Goal: Task Accomplishment & Management: Use online tool/utility

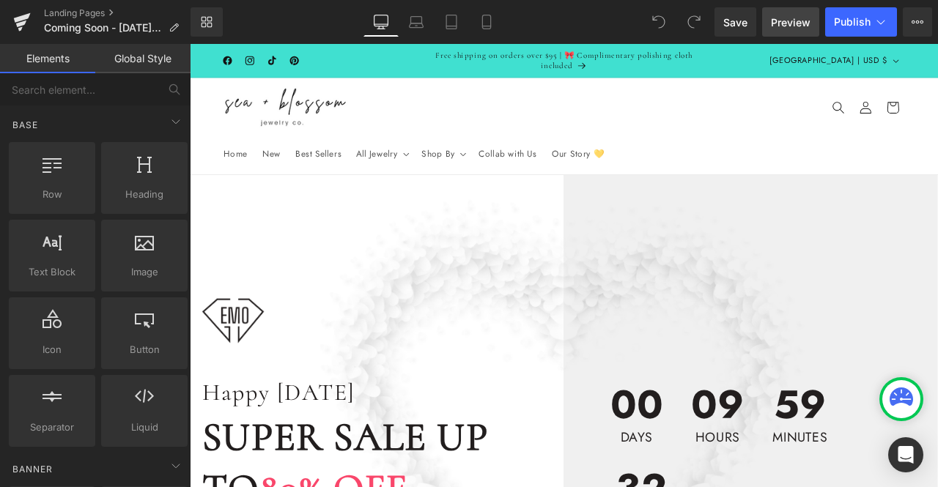
click at [796, 29] on span "Preview" at bounding box center [791, 22] width 40 height 15
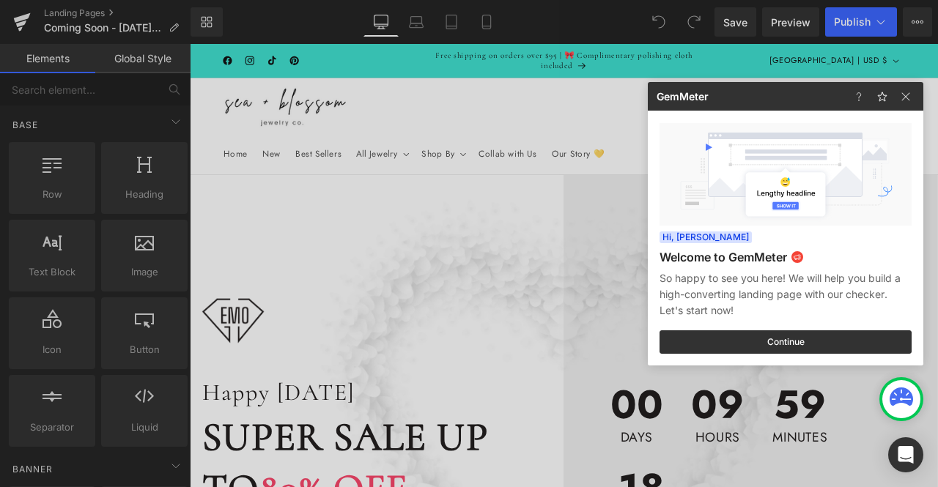
click at [362, 182] on div at bounding box center [469, 243] width 938 height 487
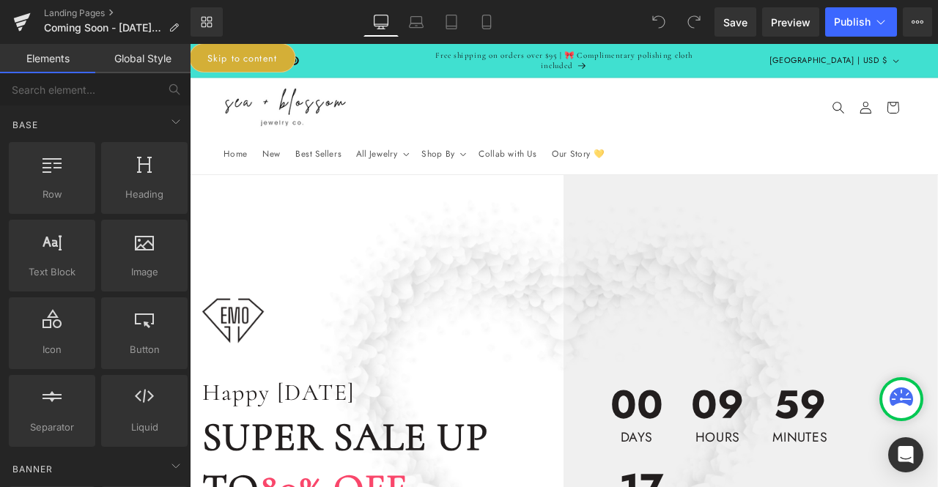
click at [233, 53] on link "Skip to content" at bounding box center [252, 60] width 126 height 34
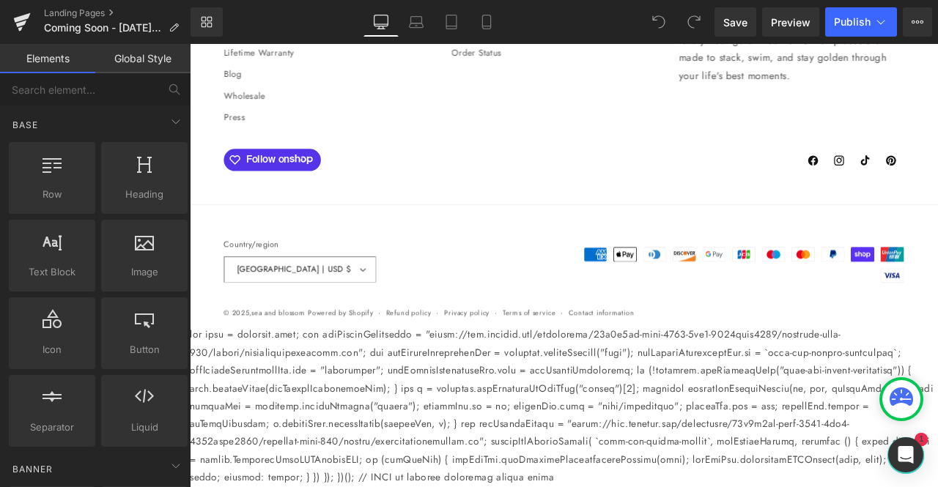
scroll to position [8098, 0]
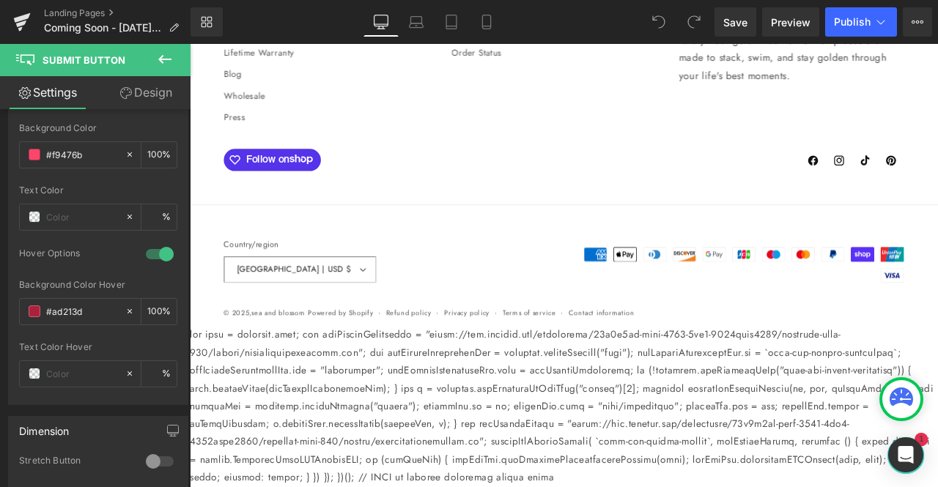
scroll to position [490, 0]
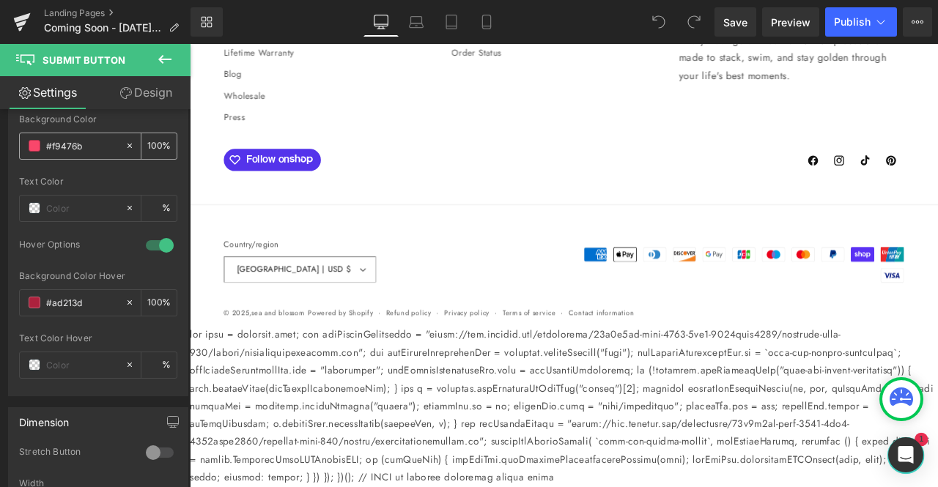
click at [32, 140] on span at bounding box center [35, 146] width 12 height 12
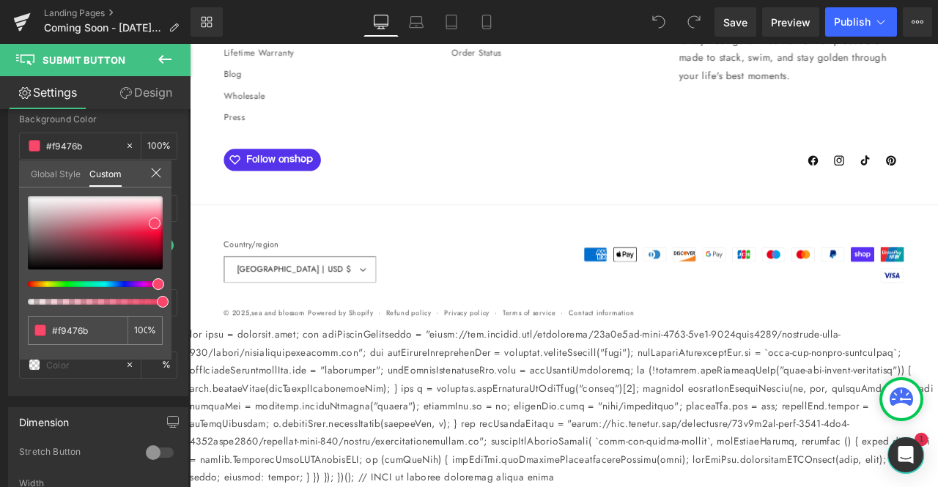
type input "#474af9"
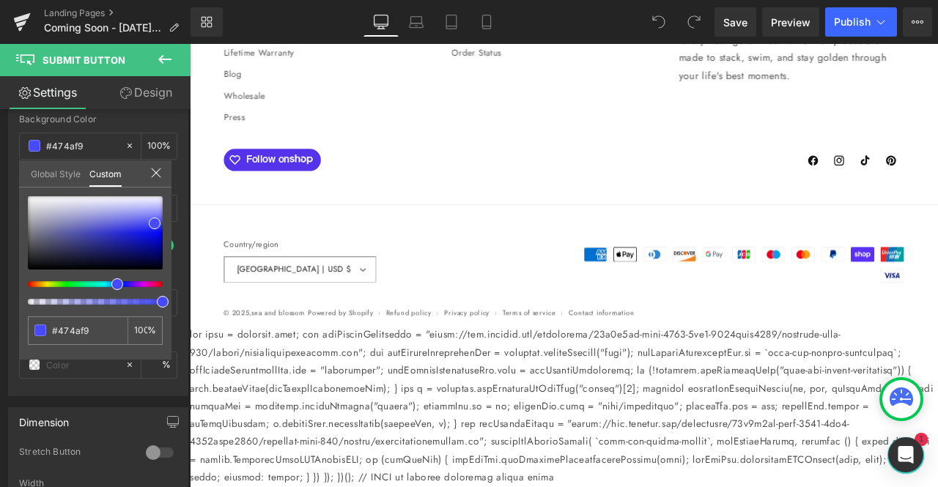
click at [111, 281] on div at bounding box center [89, 284] width 135 height 6
type input "#353535"
click at [28, 254] on div at bounding box center [95, 232] width 135 height 73
type input "#333333"
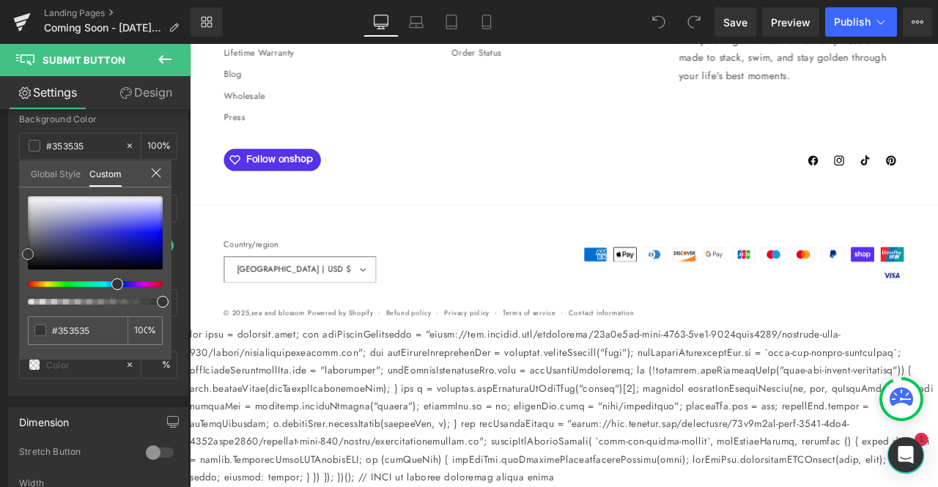
type input "#333333"
type input "#303030"
type input "#2d2d2d"
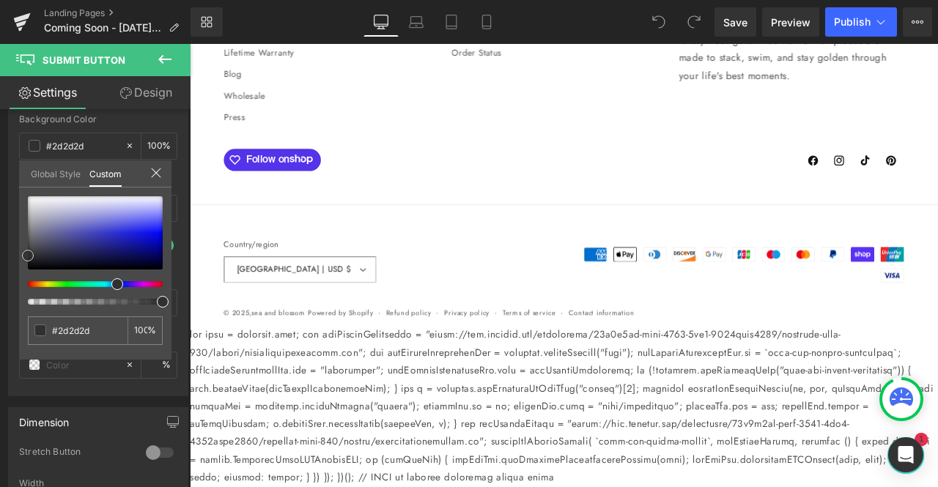
type input "#2b2b2b"
type input "#262626"
type input "#232323"
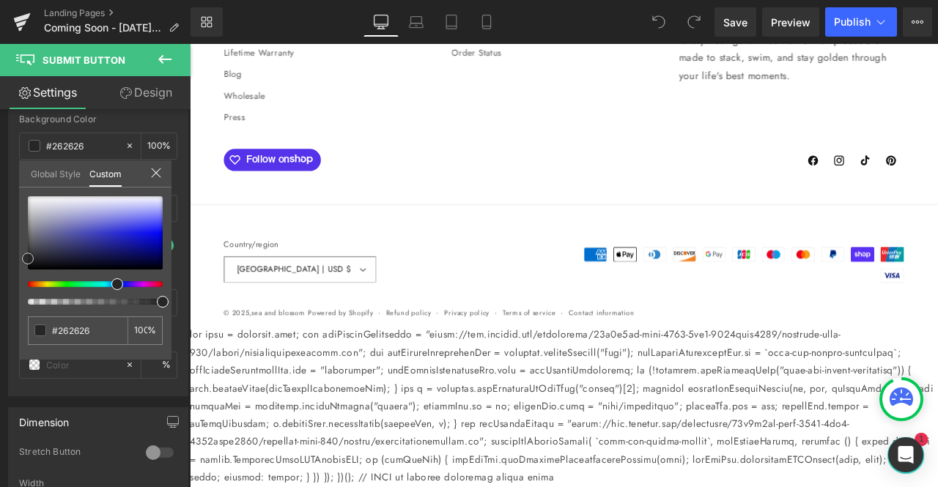
type input "#232323"
type input "#212121"
type input "#1e1e1e"
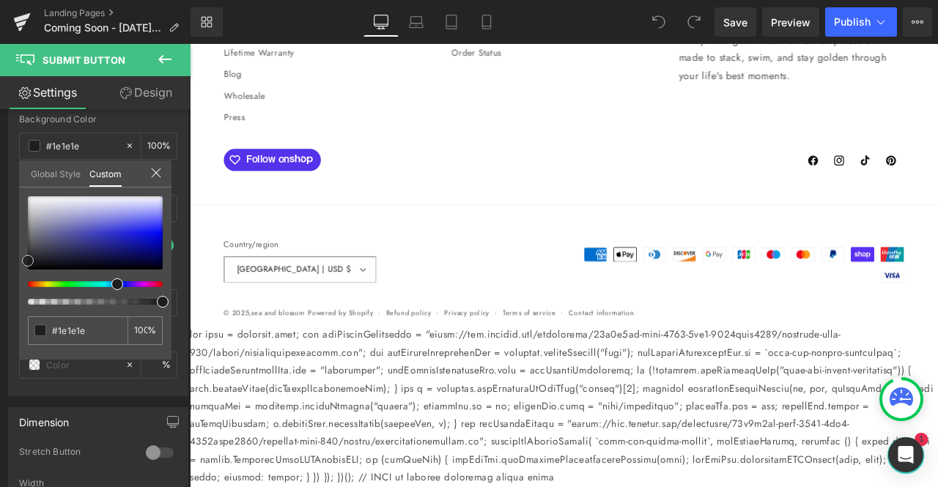
drag, startPoint x: 24, startPoint y: 253, endPoint x: 21, endPoint y: 259, distance: 7.5
click at [21, 259] on div "#1e1e1e 100 %" at bounding box center [95, 277] width 152 height 163
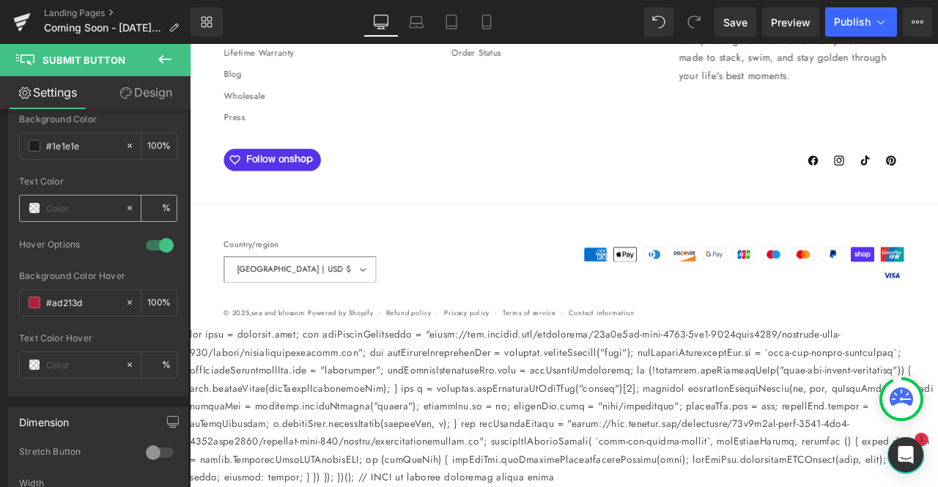
click at [63, 207] on input "text" at bounding box center [82, 208] width 72 height 16
type input "0"
click at [32, 202] on span at bounding box center [35, 208] width 12 height 12
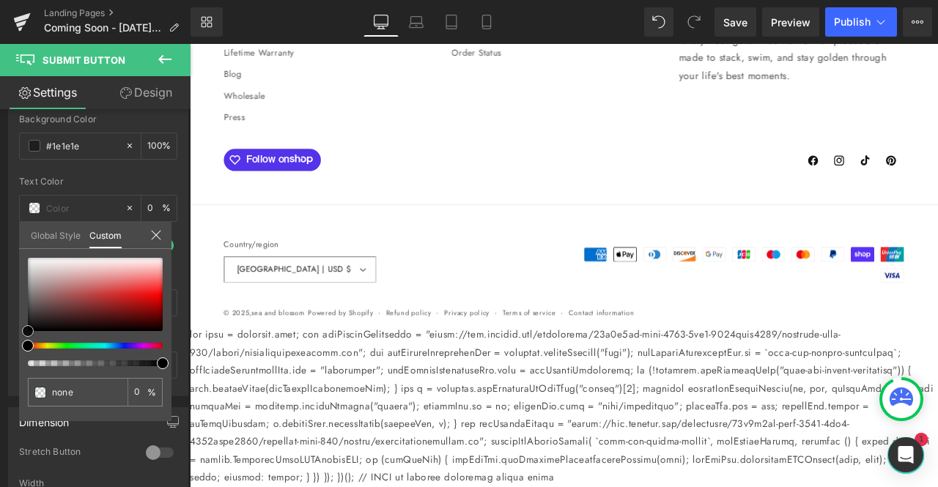
type input "#f2f2f2"
type input "100"
type input "#f2f2f2"
type input "100"
click at [28, 262] on div at bounding box center [95, 294] width 135 height 73
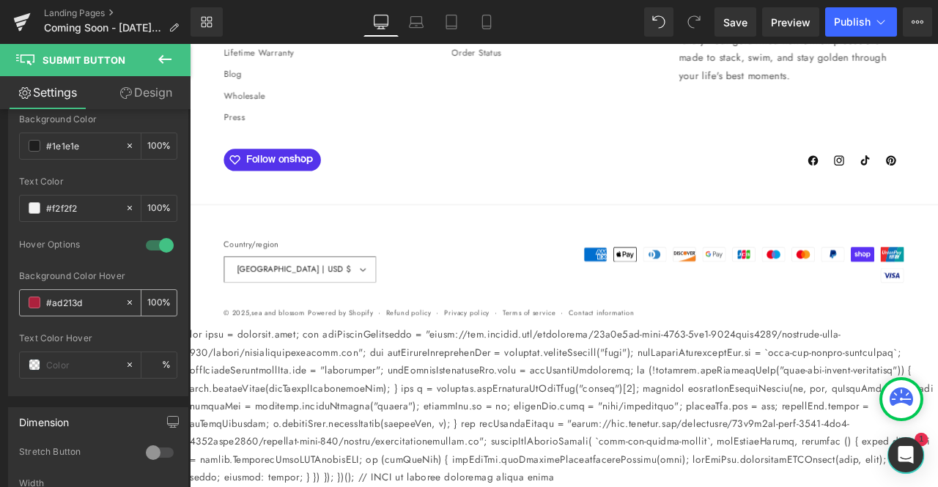
click at [34, 297] on span at bounding box center [35, 303] width 12 height 12
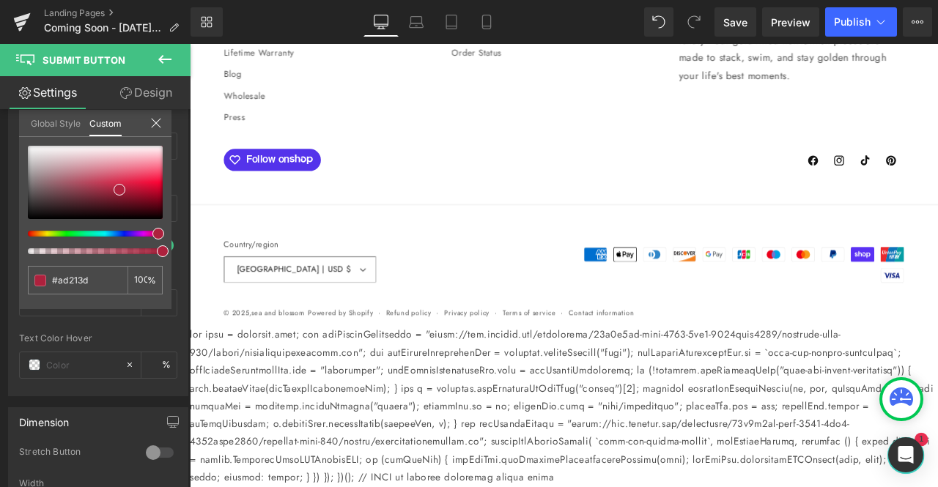
click at [111, 234] on div at bounding box center [89, 234] width 135 height 6
type input "#2022ab"
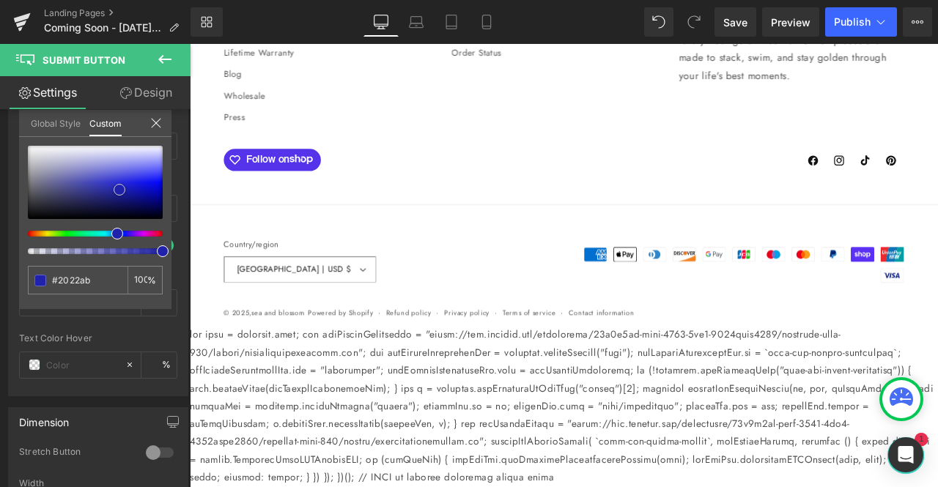
type input "#2123aa"
type input "#2628a5"
drag, startPoint x: 125, startPoint y: 190, endPoint x: 108, endPoint y: 191, distance: 16.1
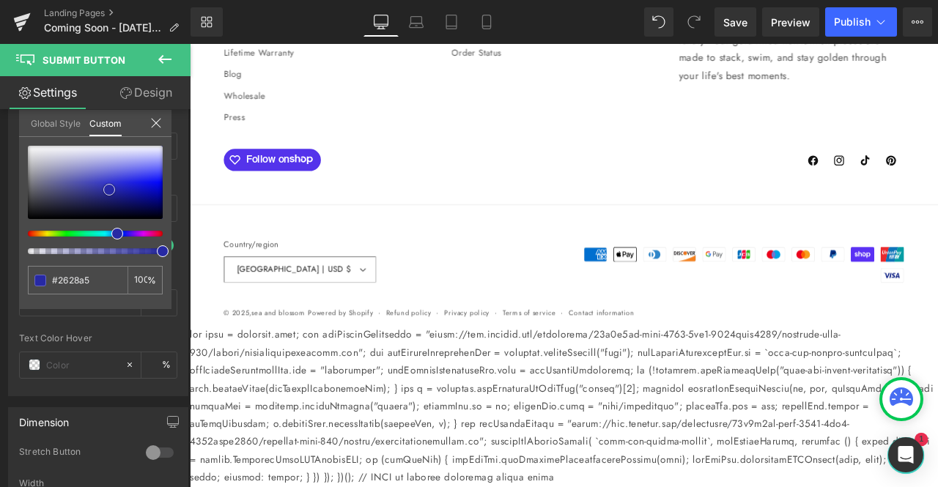
click at [108, 191] on span at bounding box center [109, 190] width 12 height 12
type input "#2a2ca1"
type input "#2a2c9c"
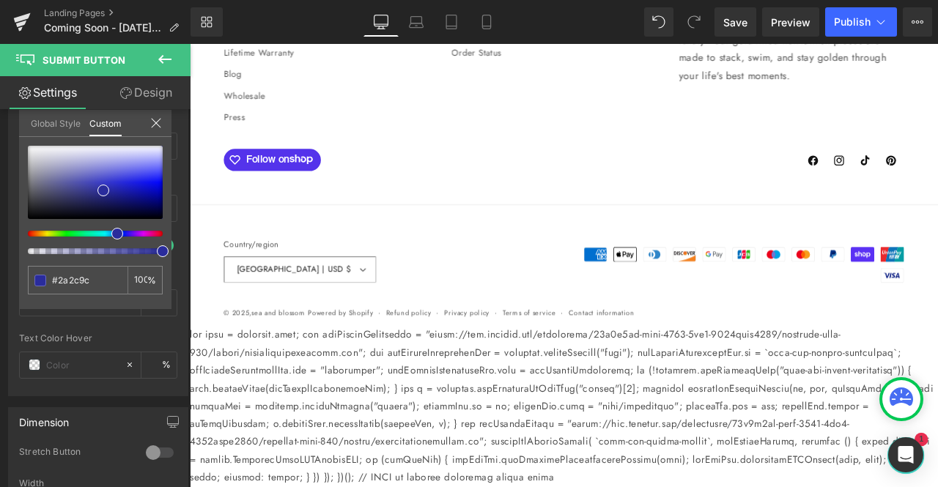
type input "#29429d"
click at [107, 234] on div at bounding box center [89, 234] width 135 height 6
type input "#2a289e"
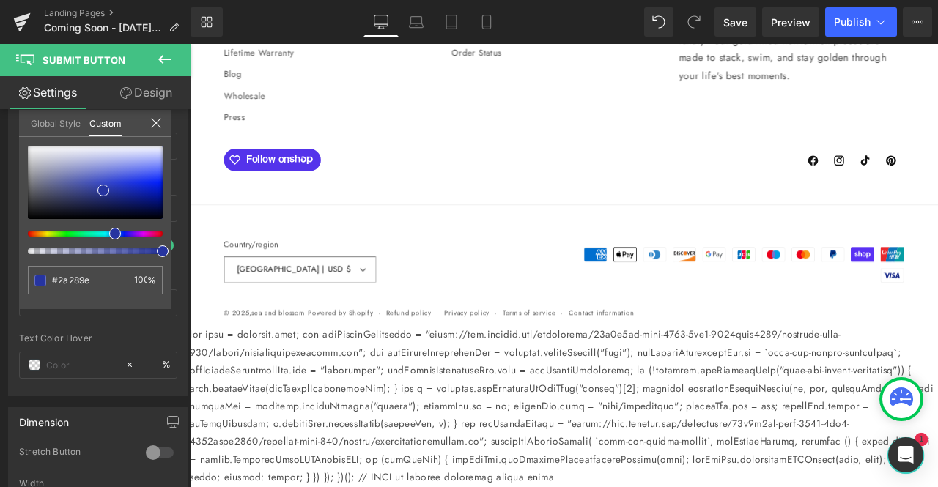
type input "#27319f"
type input "#2538a1"
type input "#243ba2"
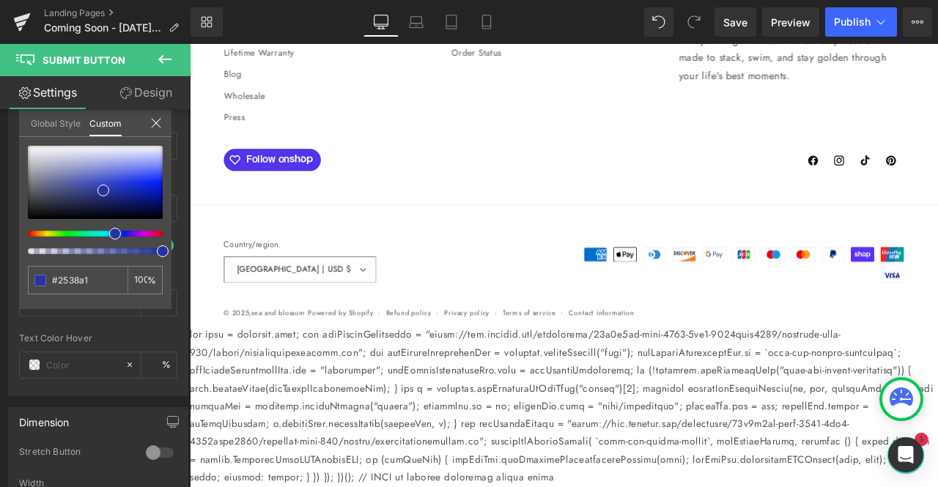
type input "#243ba2"
type input "#233fa3"
type input "#2243a4"
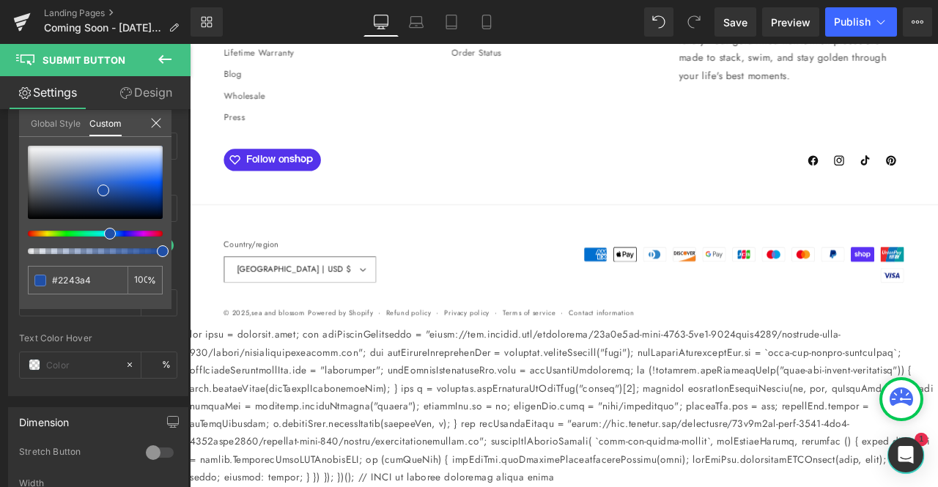
type input "#214ba5"
type input "#1f58a7"
type input "#1d65a9"
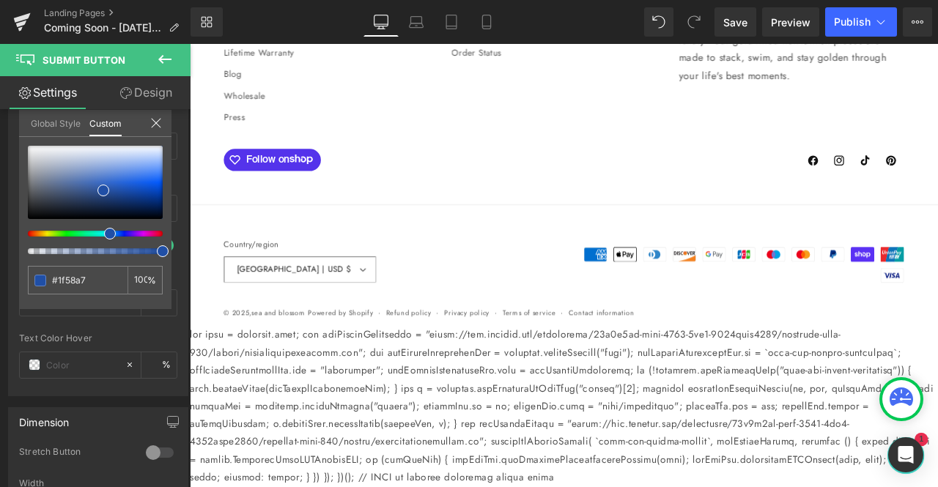
type input "#1d65a9"
type input "#1c6aaa"
drag, startPoint x: 107, startPoint y: 230, endPoint x: 95, endPoint y: 229, distance: 12.5
click at [95, 229] on div at bounding box center [95, 200] width 135 height 108
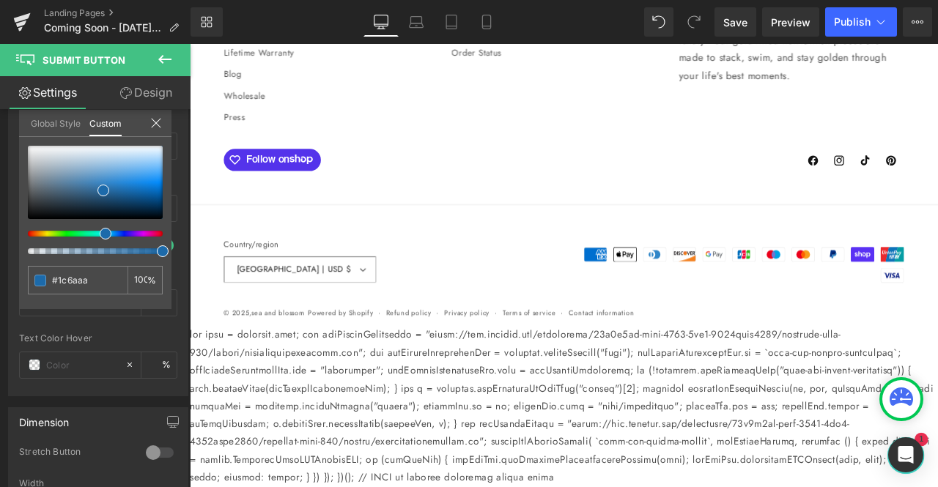
type input "#1b4dab"
type input "#1a52ac"
type input "#1957ad"
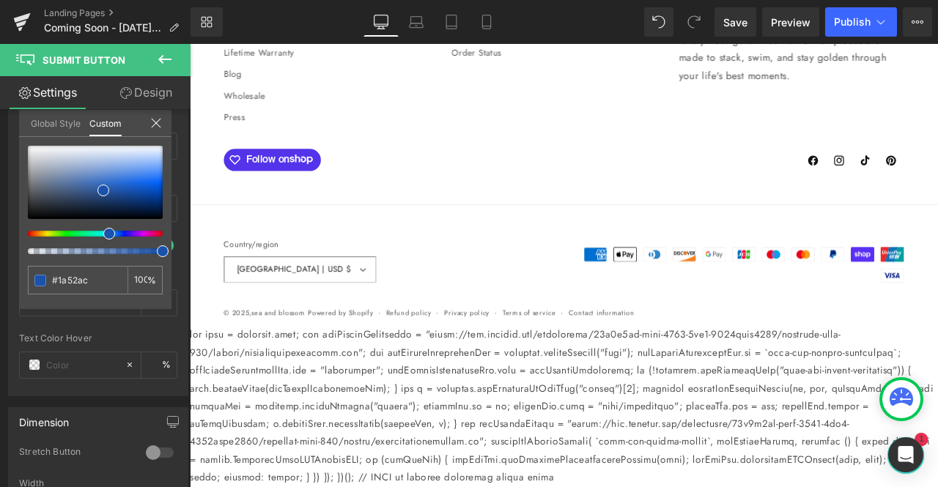
type input "#1957ad"
type input "#185bae"
type input "#176baf"
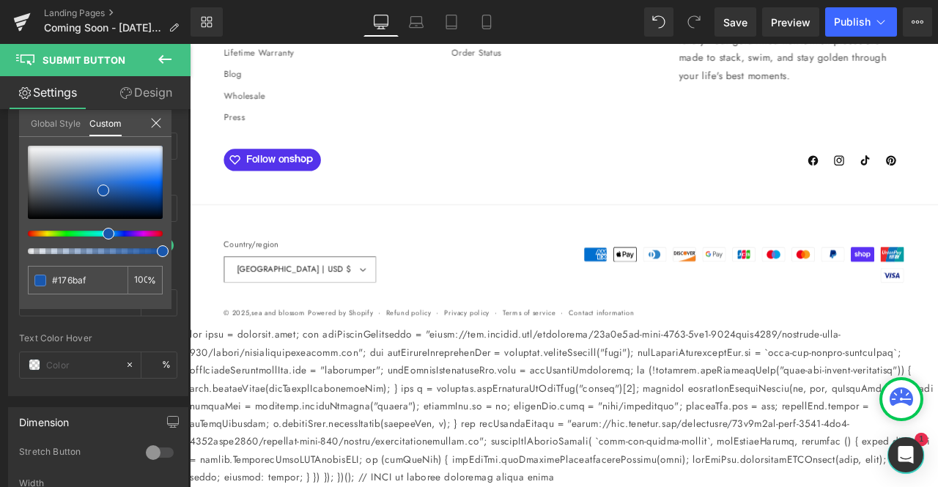
type input "#1675b0"
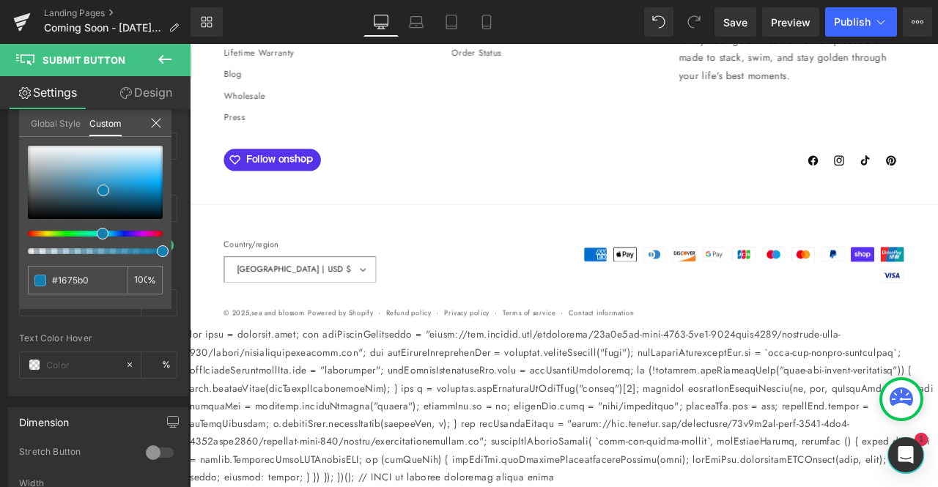
type input "#1480b2"
drag, startPoint x: 105, startPoint y: 230, endPoint x: 97, endPoint y: 230, distance: 8.1
click at [97, 230] on span at bounding box center [103, 234] width 12 height 12
type input "#2c7ea4"
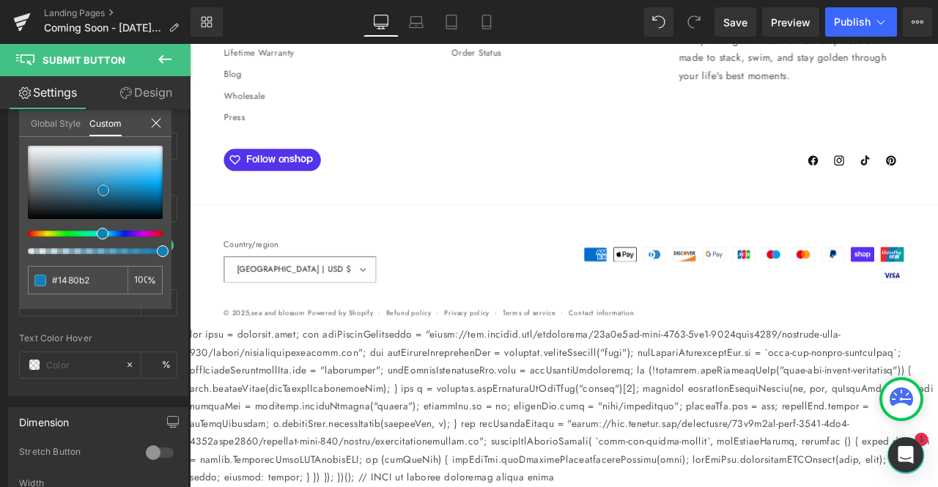
type input "#2c7ea4"
type input "#3696c2"
type input "#4ba3cc"
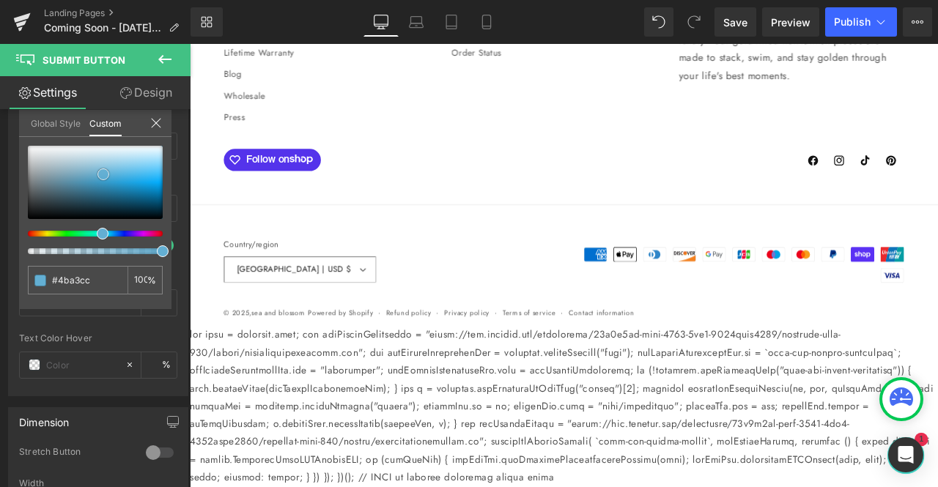
type input "#63afd3"
type input "#7bbcd9"
type input "#8bc4de"
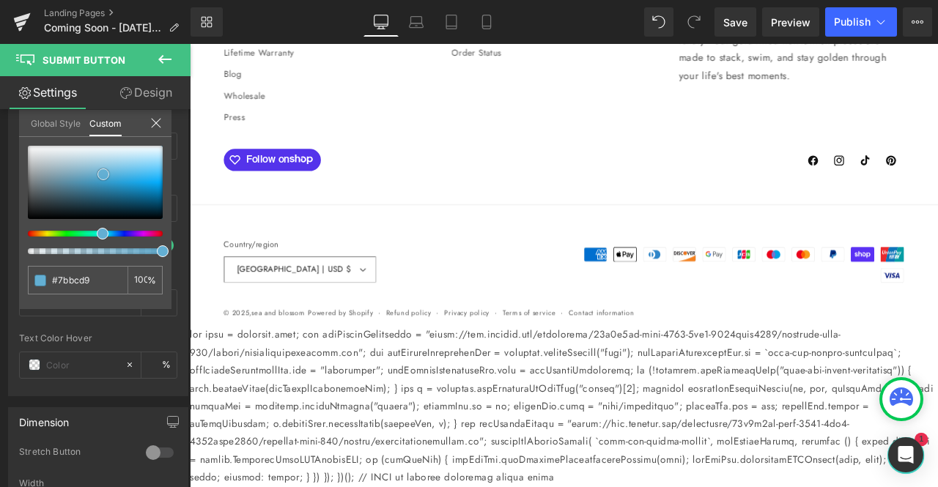
type input "#8bc4de"
type input "#9ccce2"
type input "#a4d0e4"
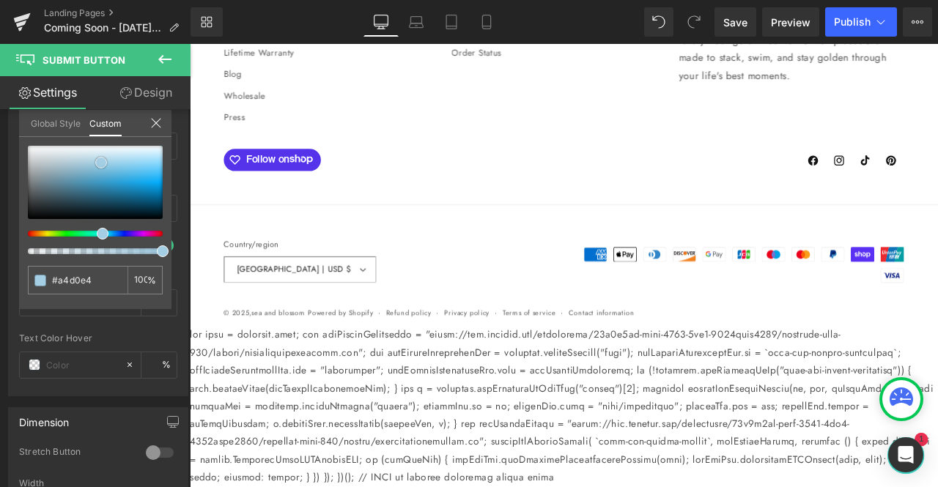
type input "#a4cfe4"
type input "#a4cee4"
type input "#9dc8e1"
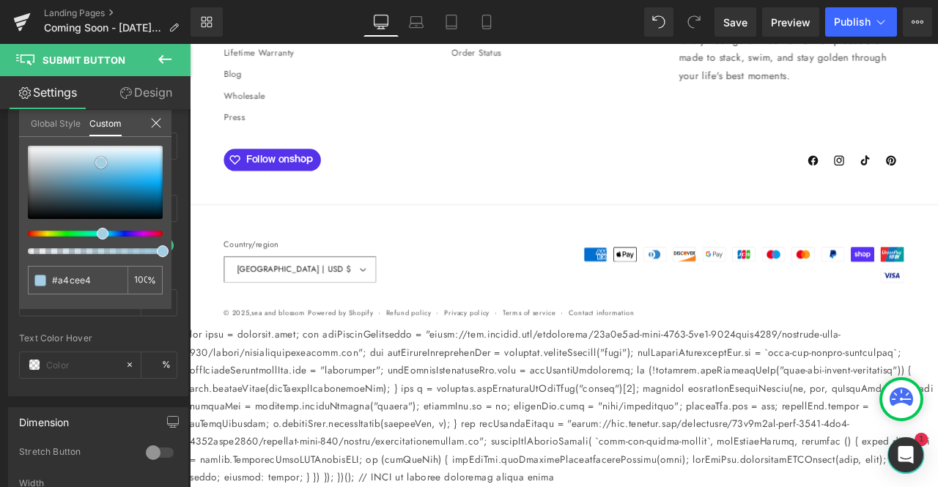
type input "#9dc8e1"
type input "#86bad9"
type input "#7fb6d5"
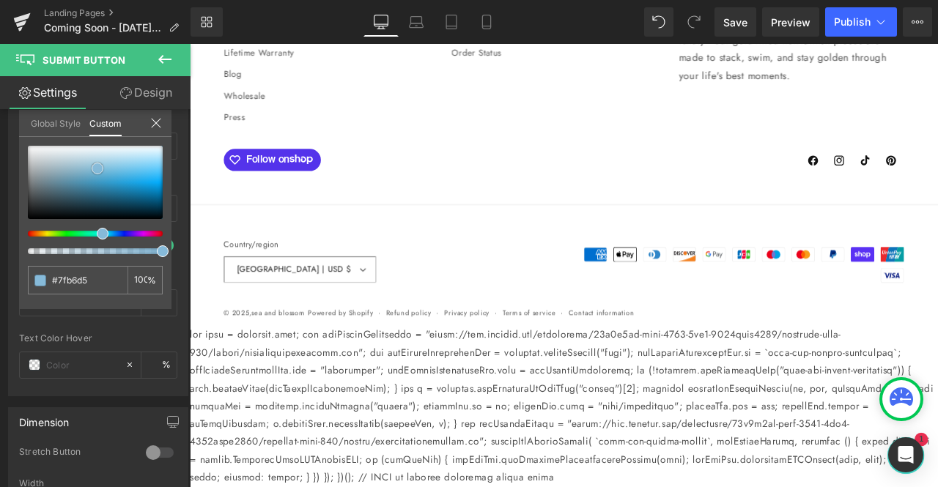
type input "#74afd2"
type input "#7ab1d1"
type input "#93bad1"
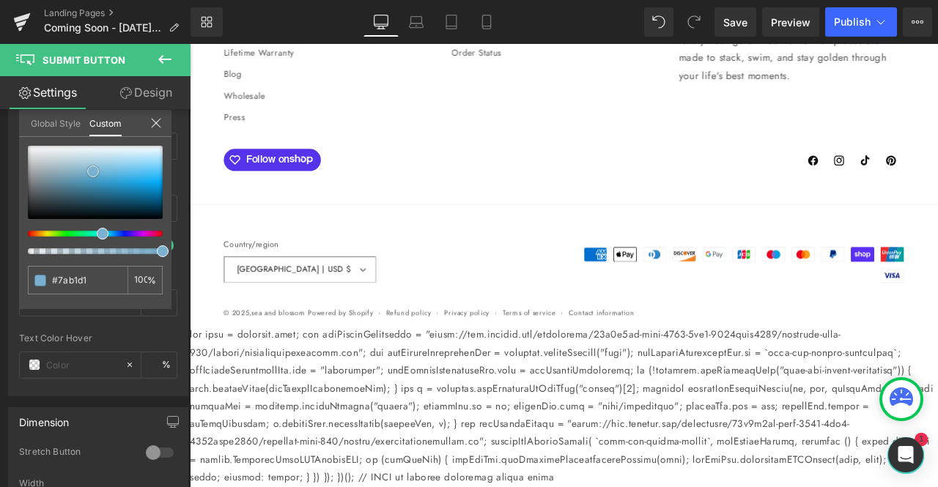
type input "#93bad1"
type input "#a5bcca"
type input "#aabac5"
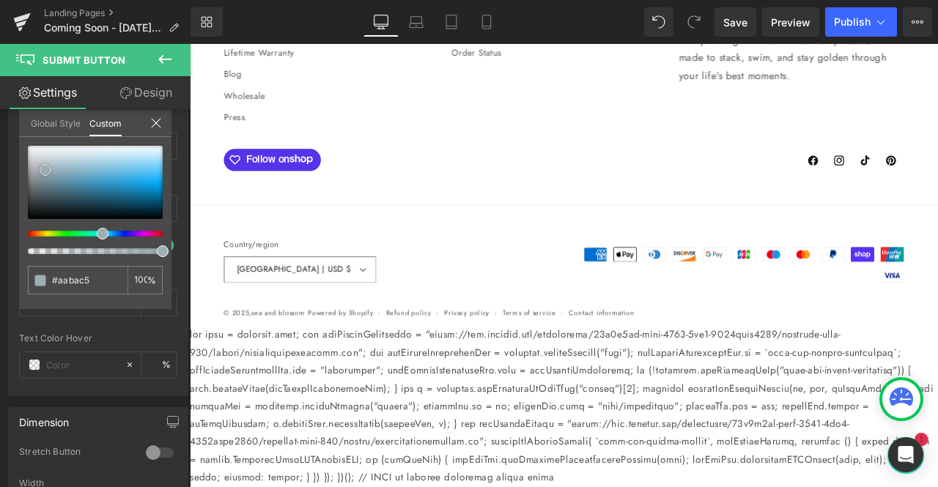
type input "#a4b2bb"
type input "#9faeb5"
type input "#93a5ad"
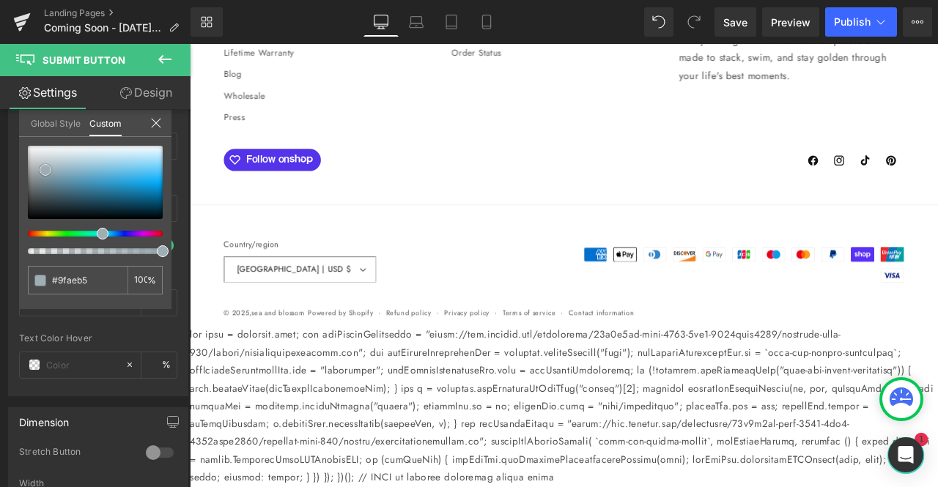
type input "#93a5ad"
type input "#91a6af"
type input "#8ea8b2"
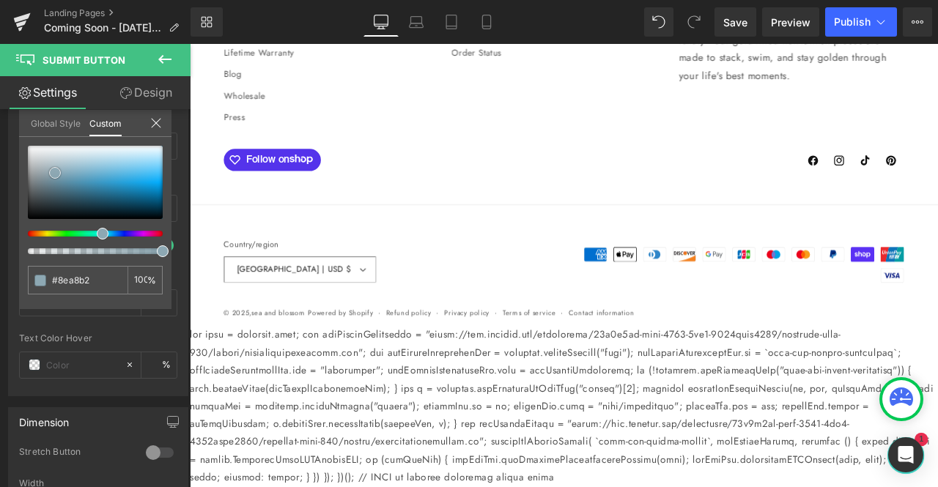
type input "#8da8b3"
type input "#8ba9b5"
type input "#95b3bf"
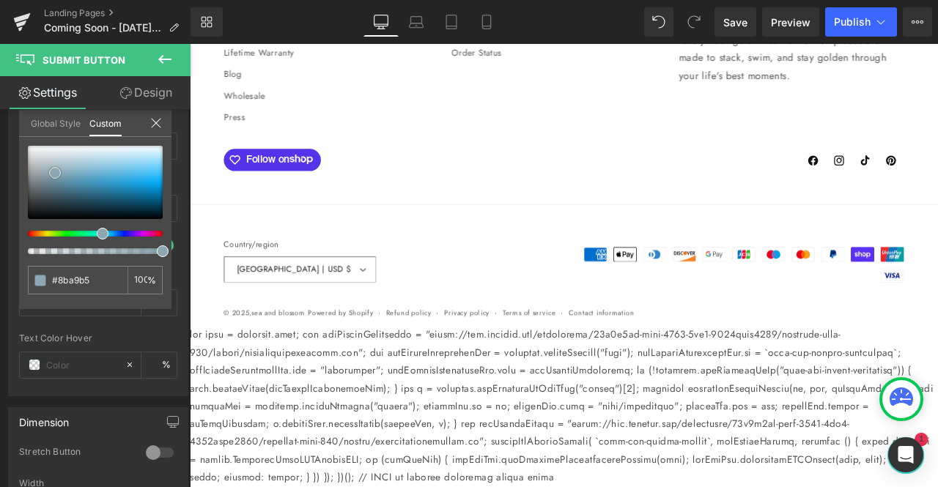
type input "#95b3bf"
type input "#96bbc9"
type input "#90becf"
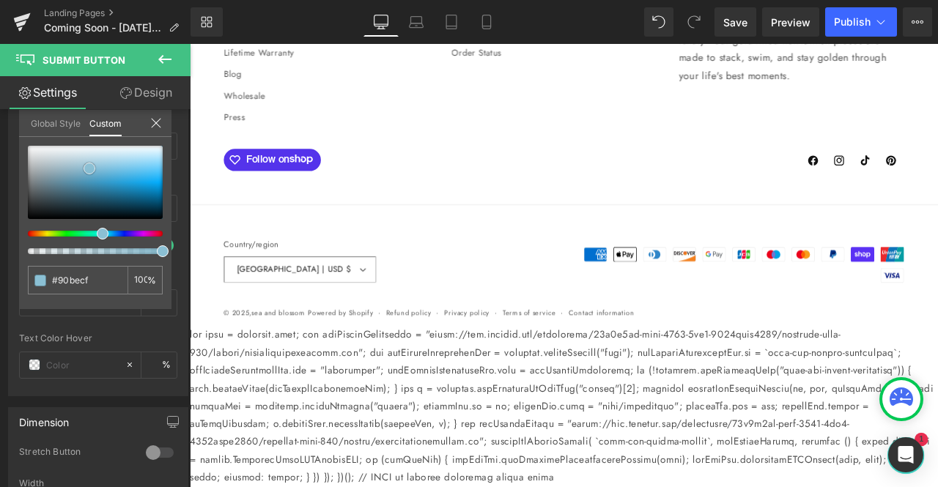
type input "#8cc0d3"
type input "#90c6da"
type input "#95cbde"
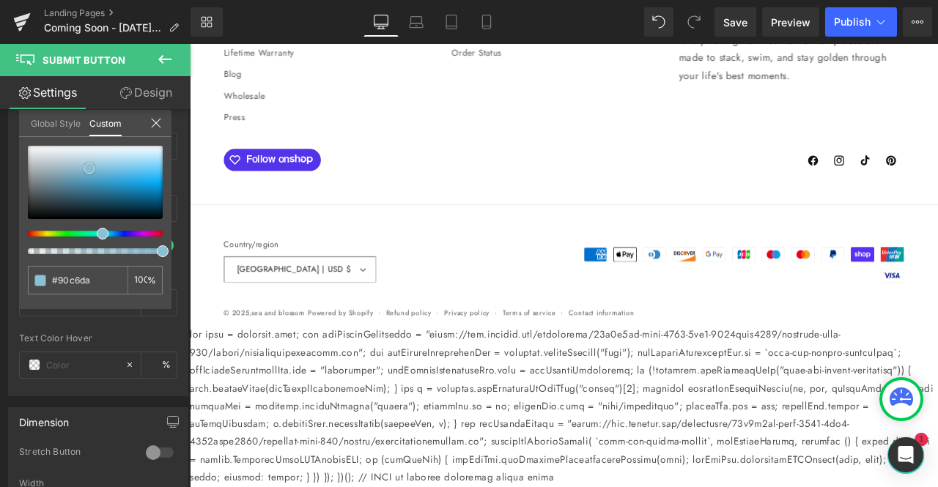
type input "#95cbde"
type input "#a0d1e2"
type input "#abd8e7"
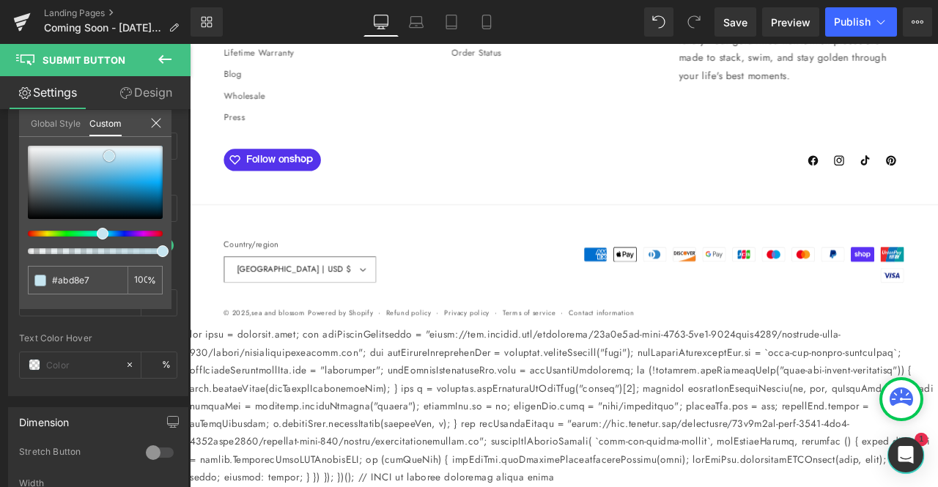
type input "#bae0ed"
type input "#c2e4ef"
type input "#d1eaf4"
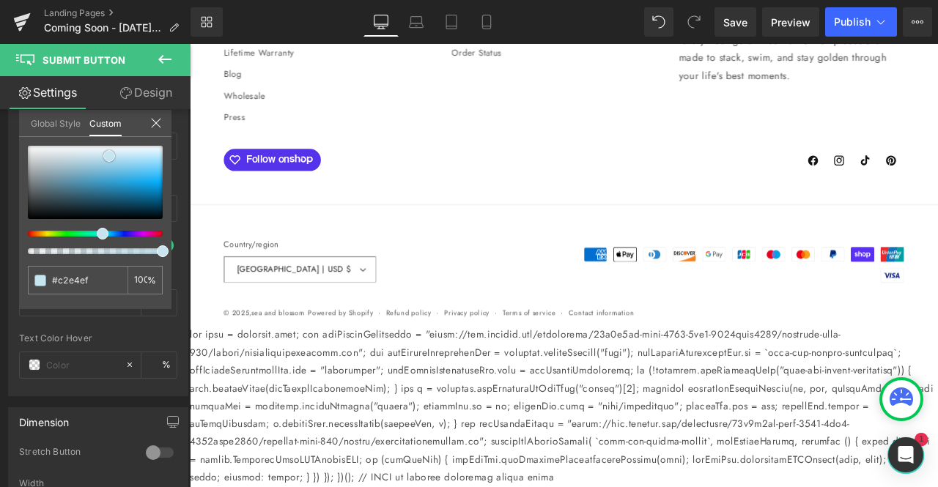
type input "#d1eaf4"
type input "#cde8f3"
type input "#bce0f0"
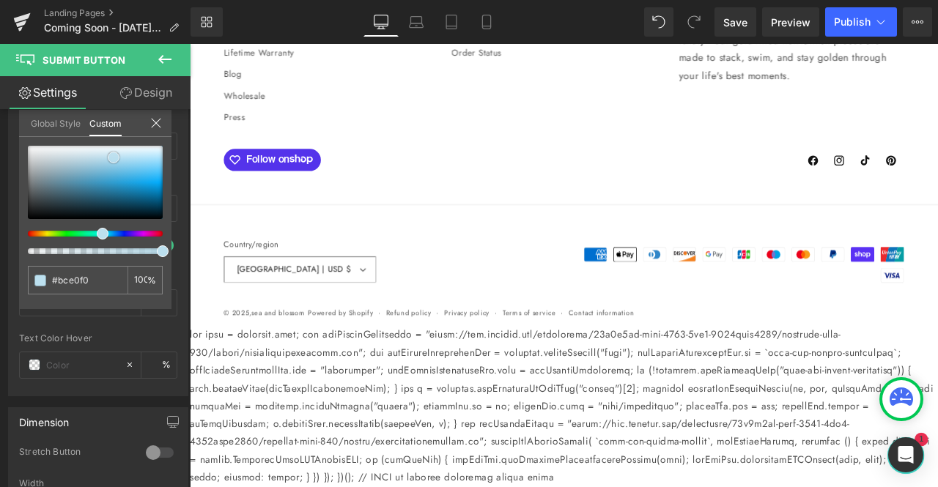
type input "#abd9ec"
type input "#9ed3ea"
type input "#75c5ea"
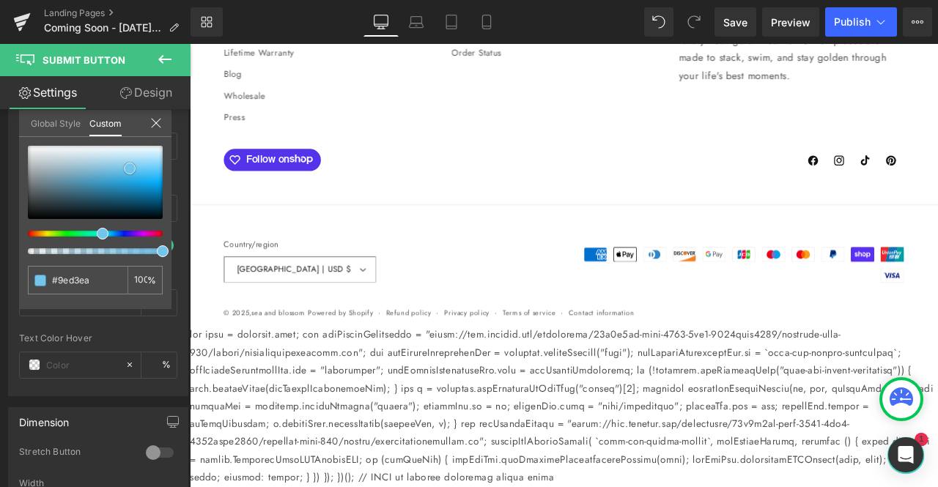
type input "#75c5ea"
type input "#31b4f0"
type input "#0dacf6"
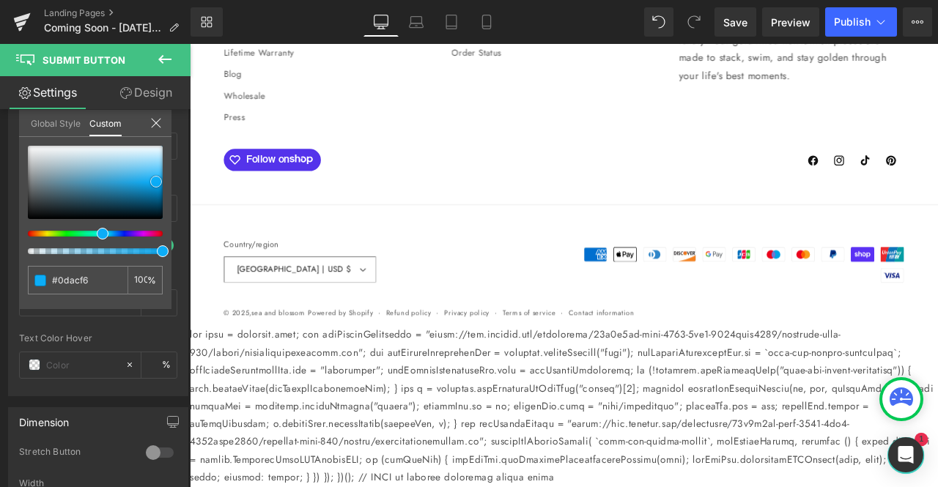
type input "#0cadf7"
type input "#1eb4fa"
type input "#51c8ff"
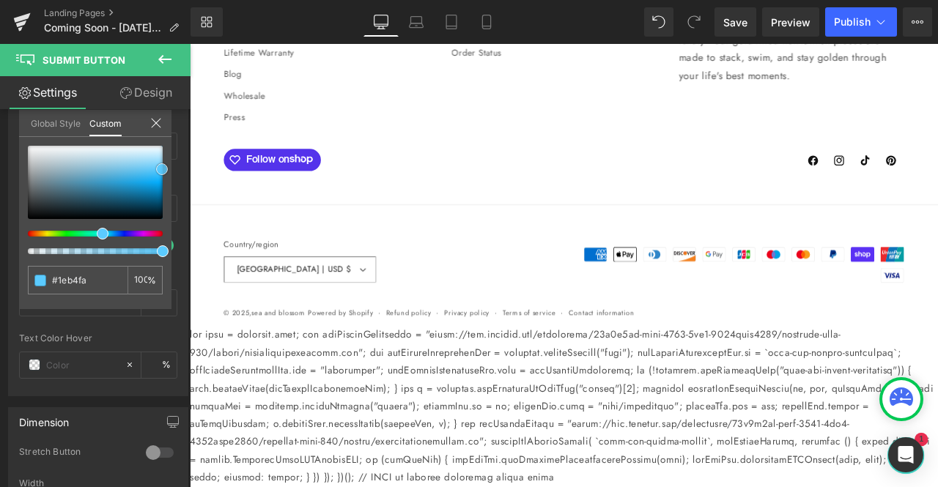
type input "#51c8ff"
type input "#7ad5ff"
type input "#84d8ff"
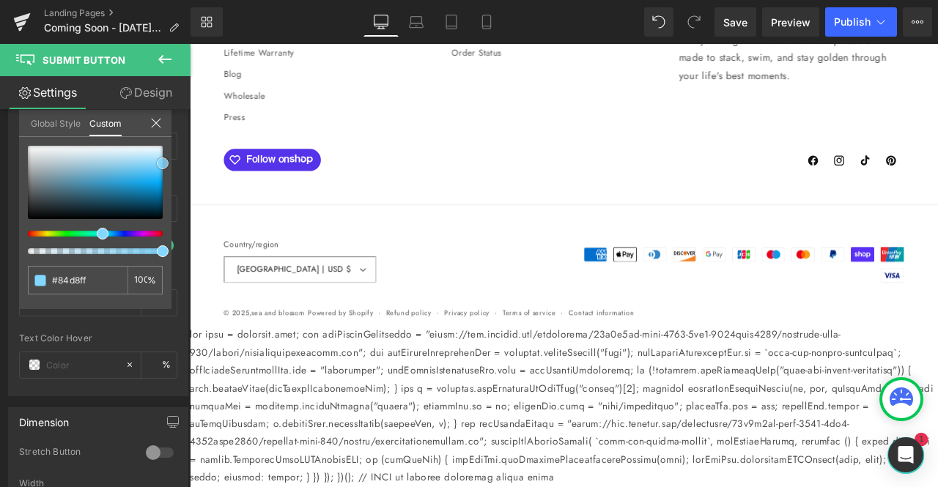
type input "#89d9ff"
drag, startPoint x: 100, startPoint y: 187, endPoint x: 163, endPoint y: 159, distance: 68.9
click at [163, 159] on span at bounding box center [163, 163] width 12 height 12
click at [167, 147] on div "#89d9ff 100 %" at bounding box center [95, 227] width 152 height 163
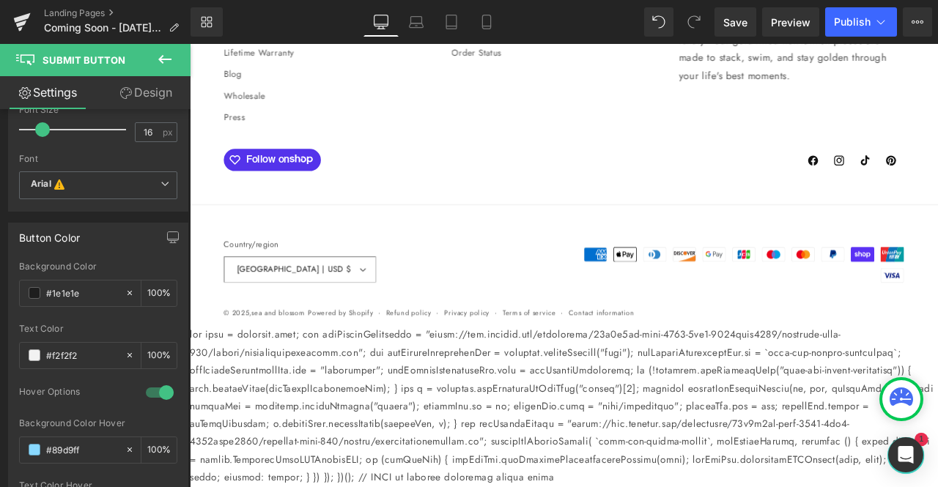
scroll to position [267, 0]
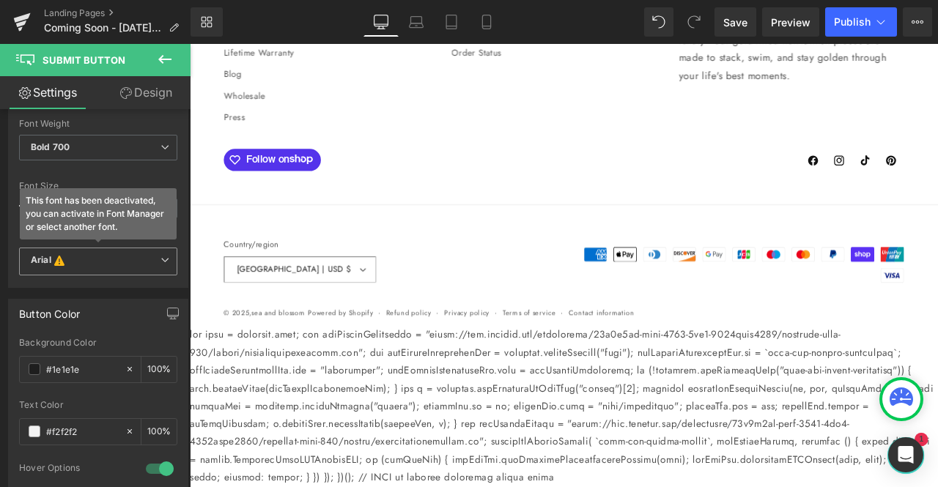
click at [149, 264] on b "Arial This font has been deactivated, you can activate in Font Manager or selec…" at bounding box center [96, 261] width 130 height 15
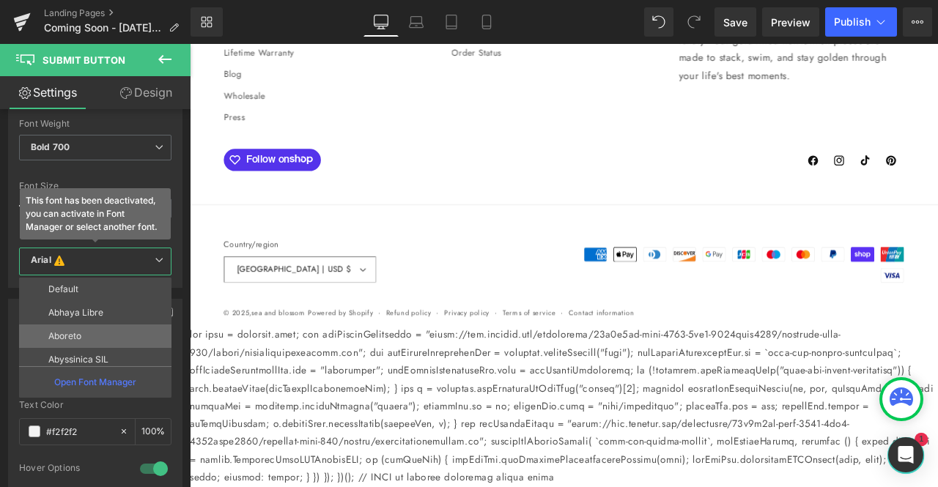
click at [75, 325] on li "Aboreto" at bounding box center [98, 336] width 159 height 23
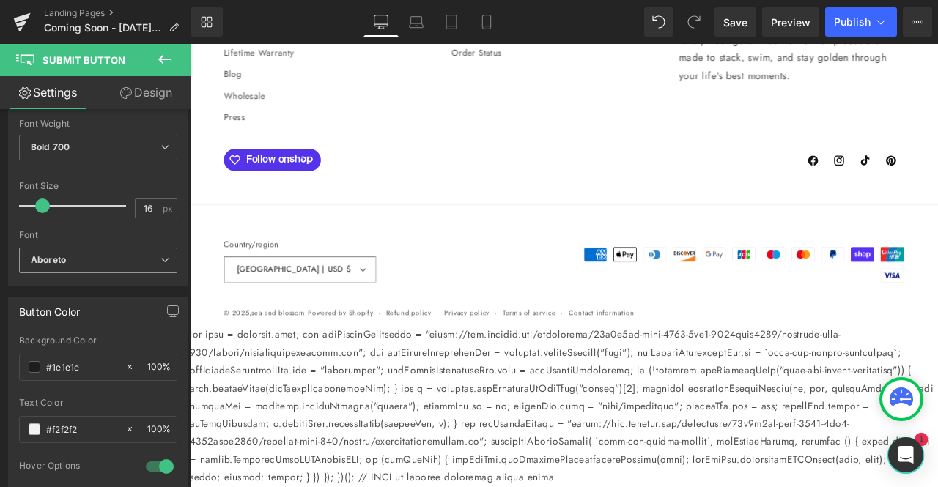
click at [125, 255] on b "Aboreto" at bounding box center [96, 260] width 130 height 12
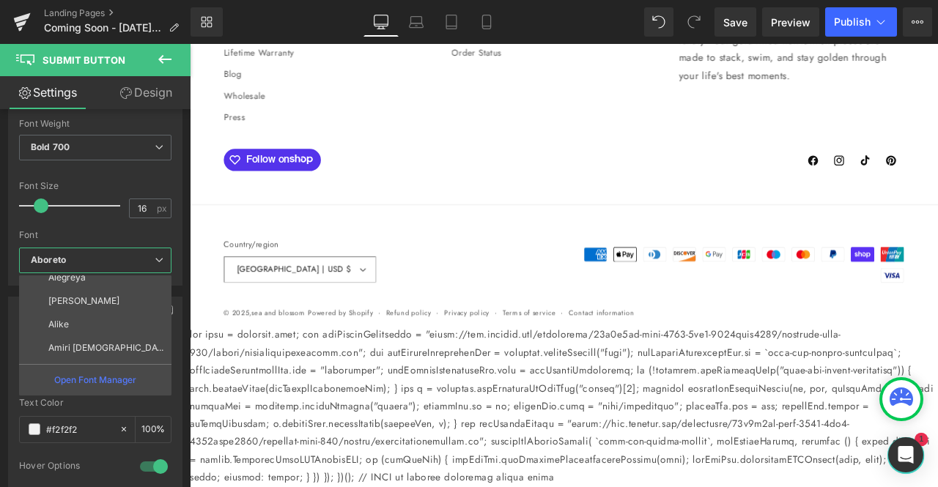
scroll to position [123, 0]
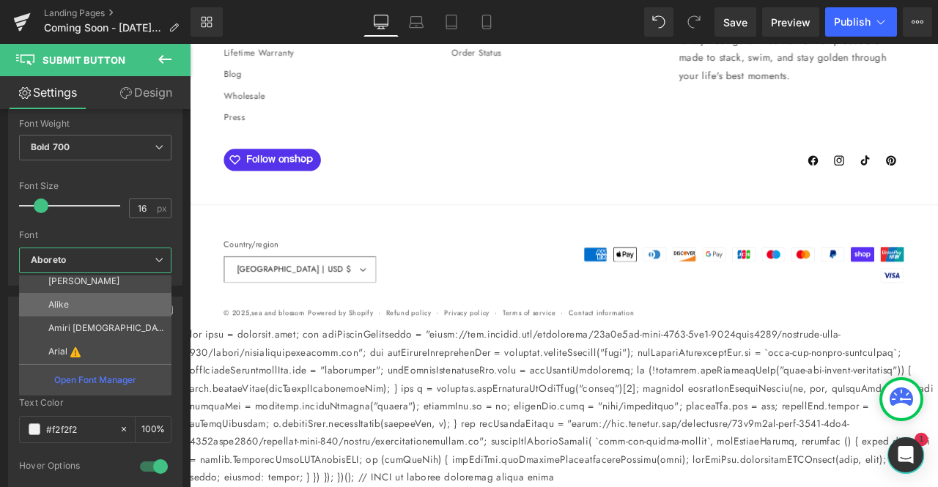
click at [104, 304] on li "Alike" at bounding box center [98, 304] width 159 height 23
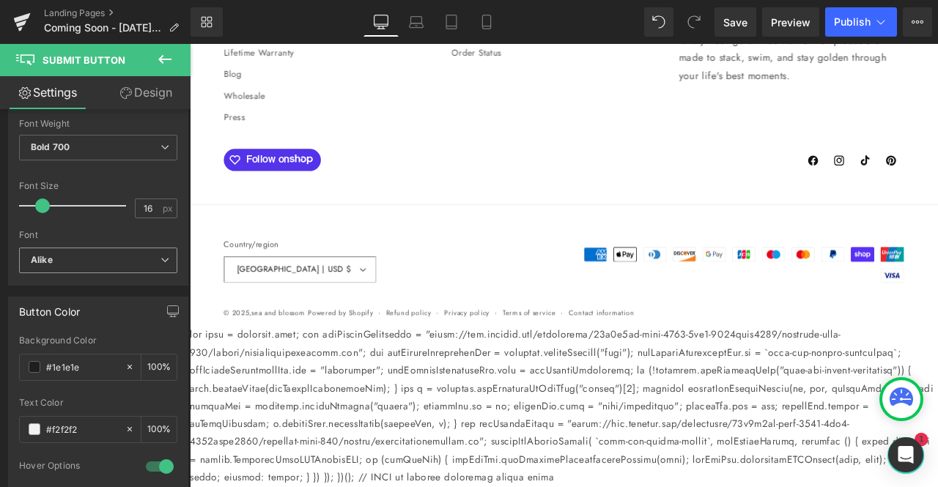
click at [160, 256] on icon at bounding box center [164, 260] width 9 height 9
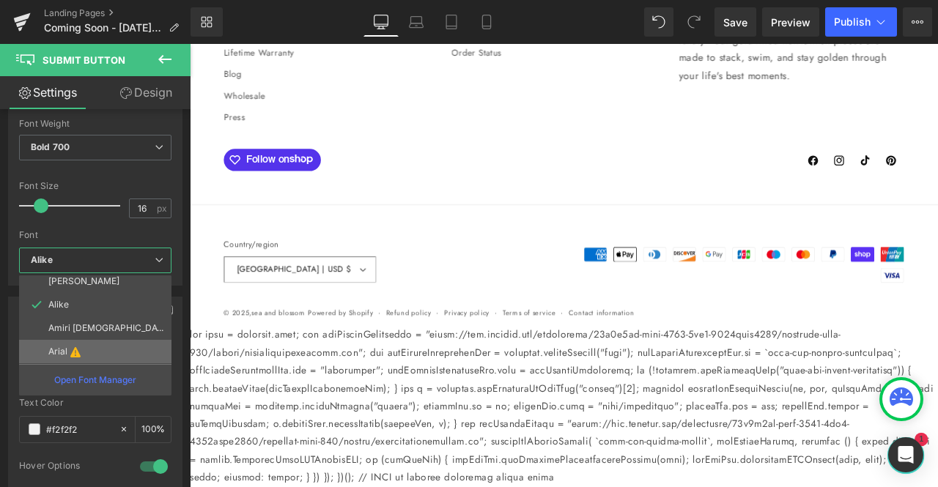
click at [86, 344] on li "Arial" at bounding box center [98, 351] width 159 height 23
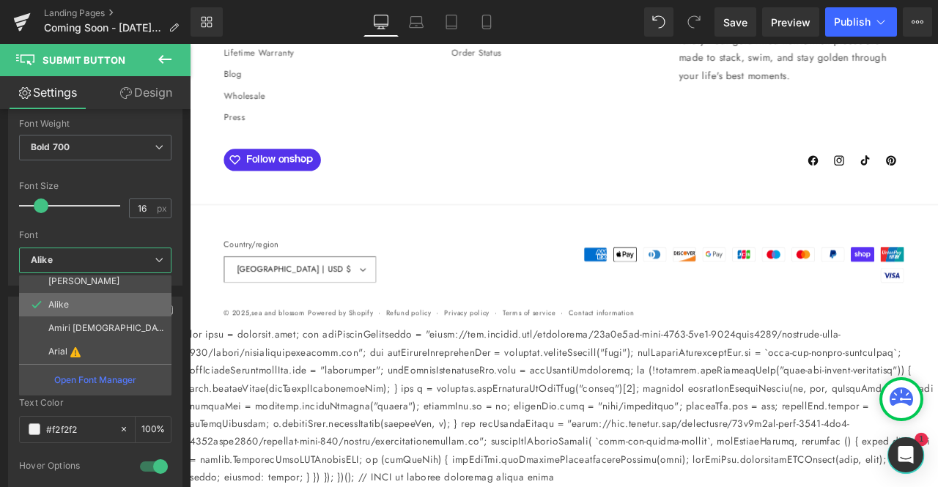
click at [136, 293] on li "Alike" at bounding box center [98, 304] width 159 height 23
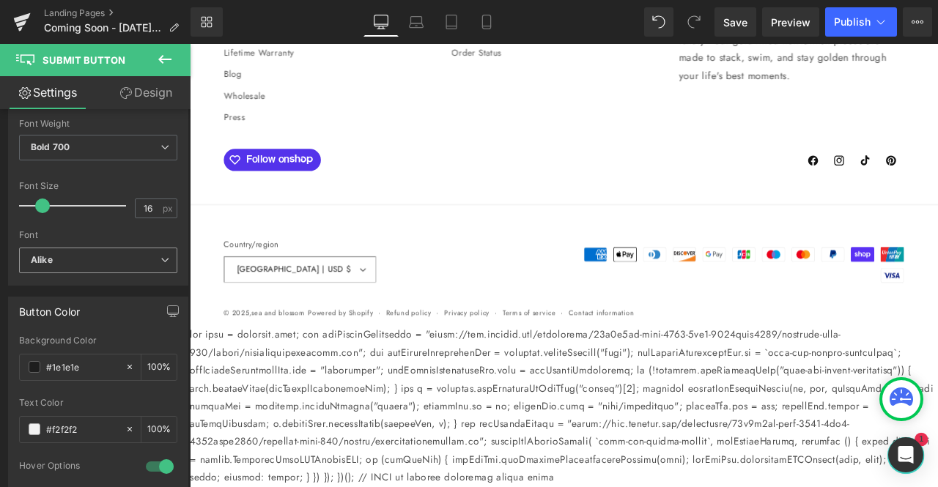
click at [153, 262] on b "Alike" at bounding box center [96, 260] width 130 height 12
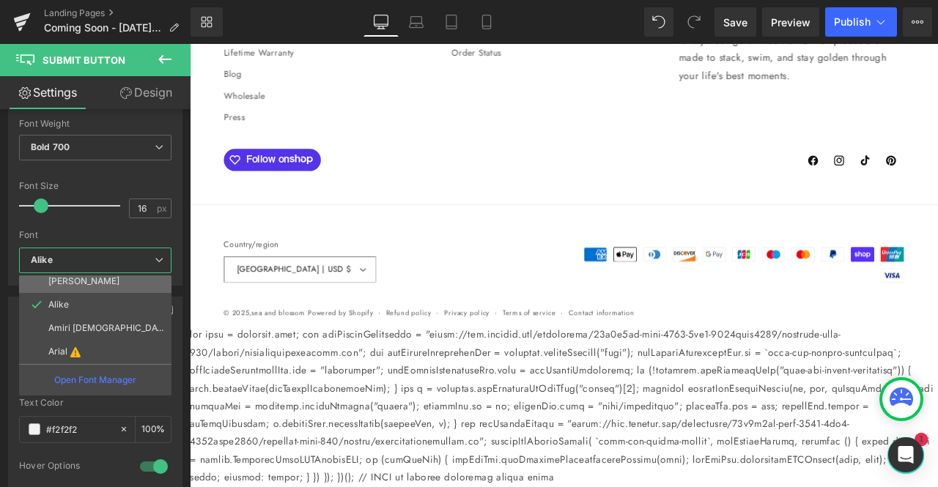
click at [127, 284] on li "[PERSON_NAME]" at bounding box center [98, 281] width 159 height 23
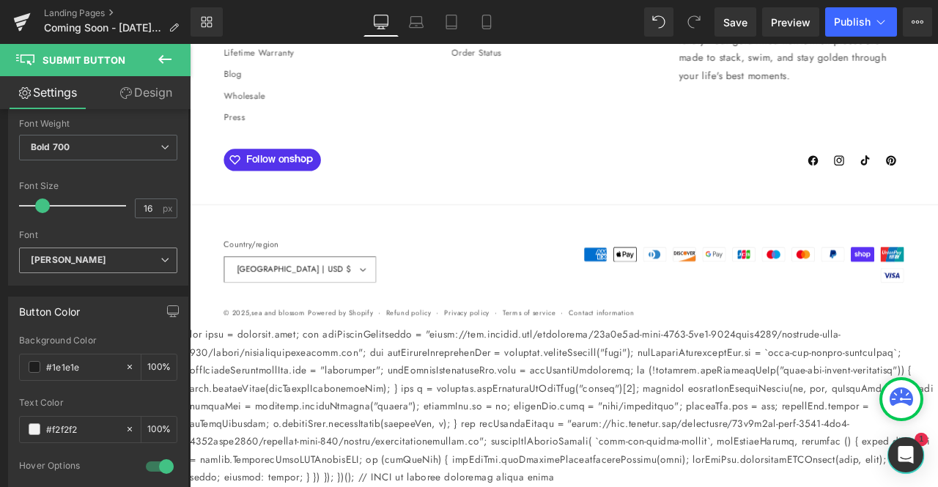
click at [155, 254] on b "[PERSON_NAME]" at bounding box center [96, 260] width 130 height 12
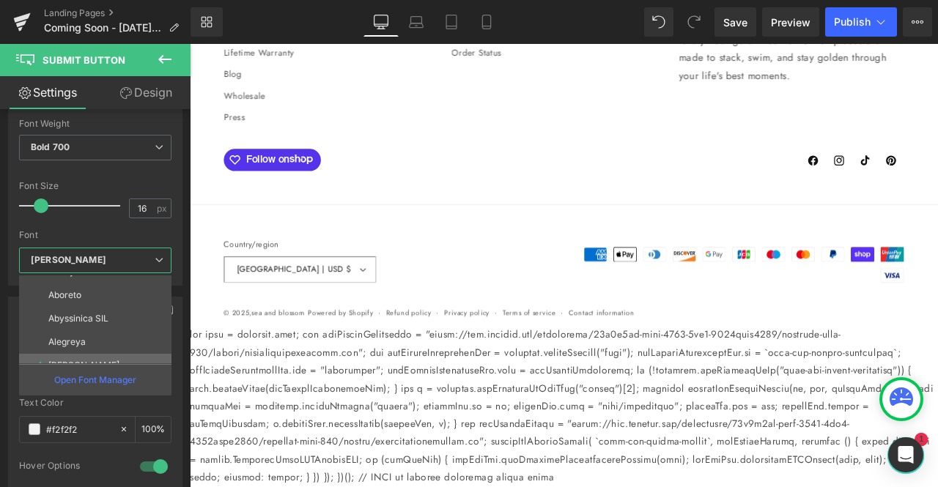
scroll to position [38, 0]
click at [79, 339] on p "Alegreya" at bounding box center [66, 343] width 37 height 10
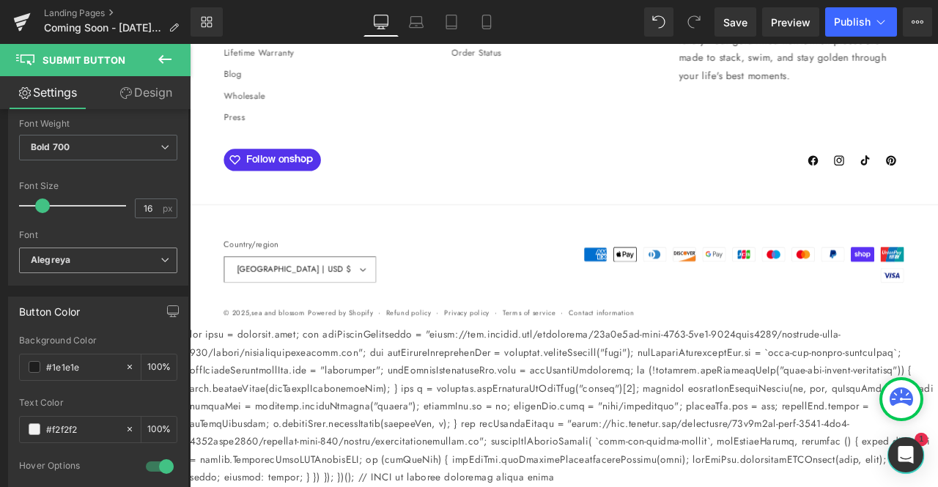
click at [152, 263] on span "Alegreya" at bounding box center [98, 261] width 158 height 26
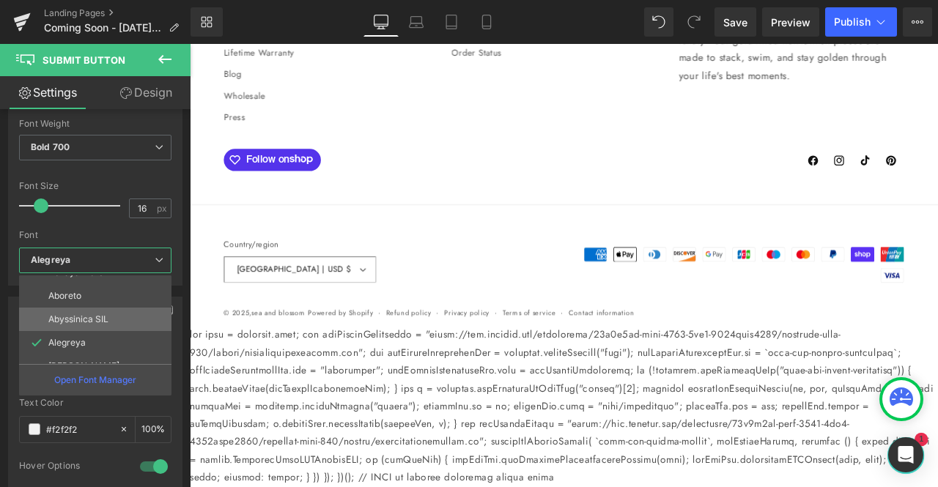
click at [85, 314] on p "Abyssinica SIL" at bounding box center [78, 319] width 60 height 10
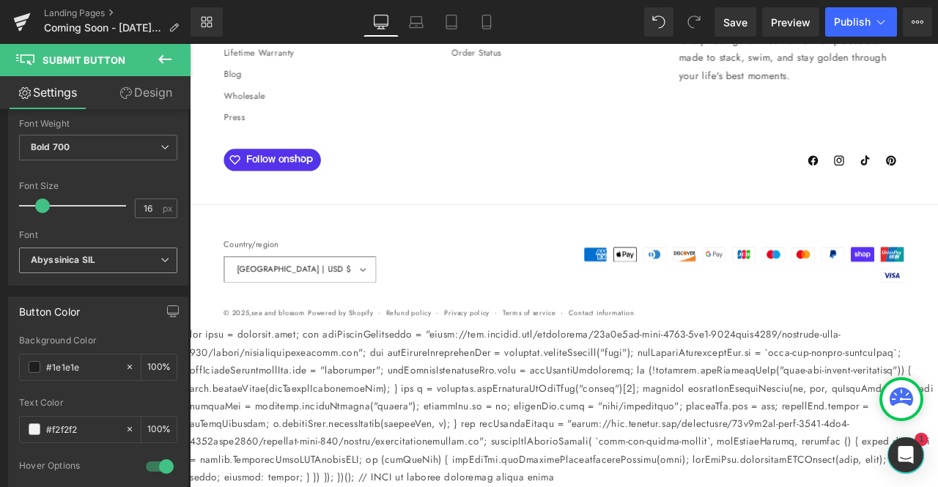
click at [152, 266] on span "Abyssinica SIL" at bounding box center [98, 261] width 158 height 26
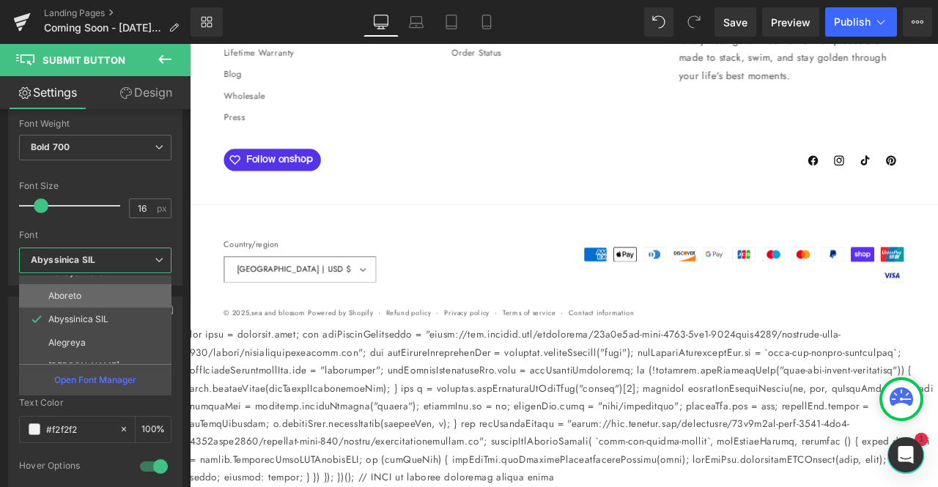
click at [113, 294] on li "Aboreto" at bounding box center [98, 295] width 159 height 23
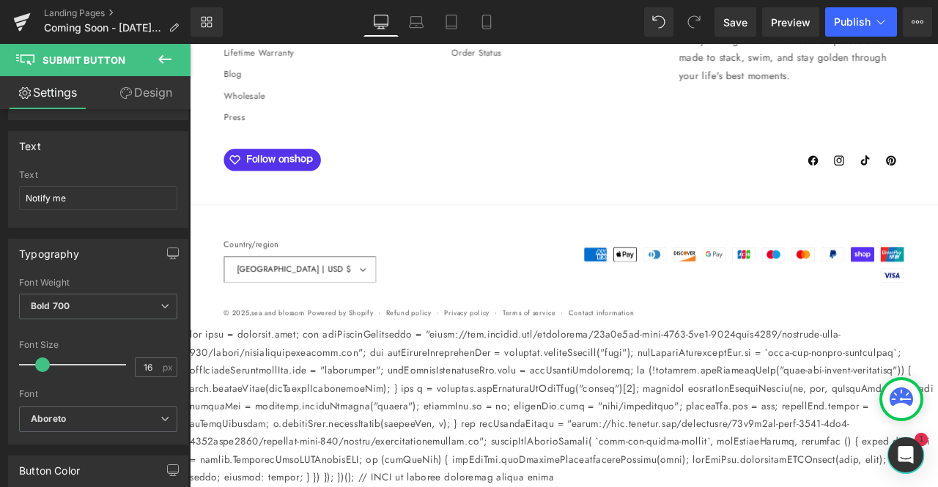
scroll to position [106, 0]
click at [103, 309] on span "Bold 700" at bounding box center [98, 308] width 158 height 26
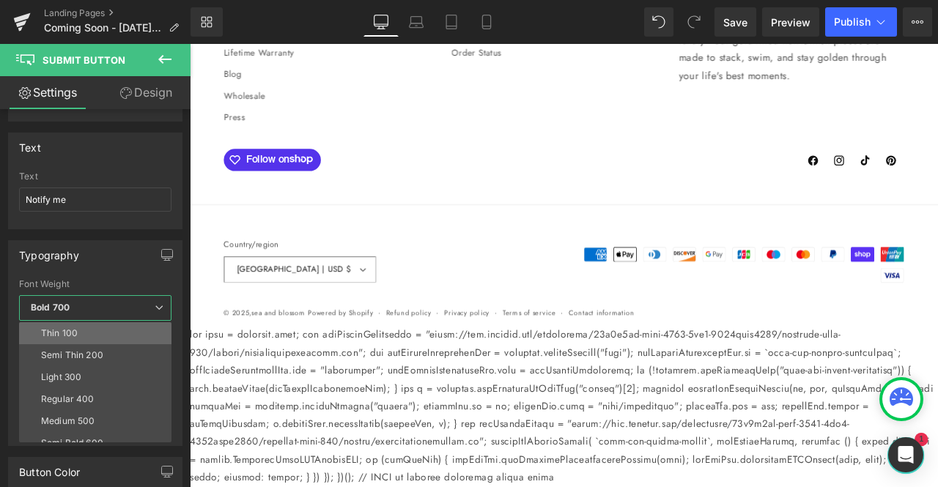
click at [91, 333] on li "Thin 100" at bounding box center [98, 333] width 159 height 22
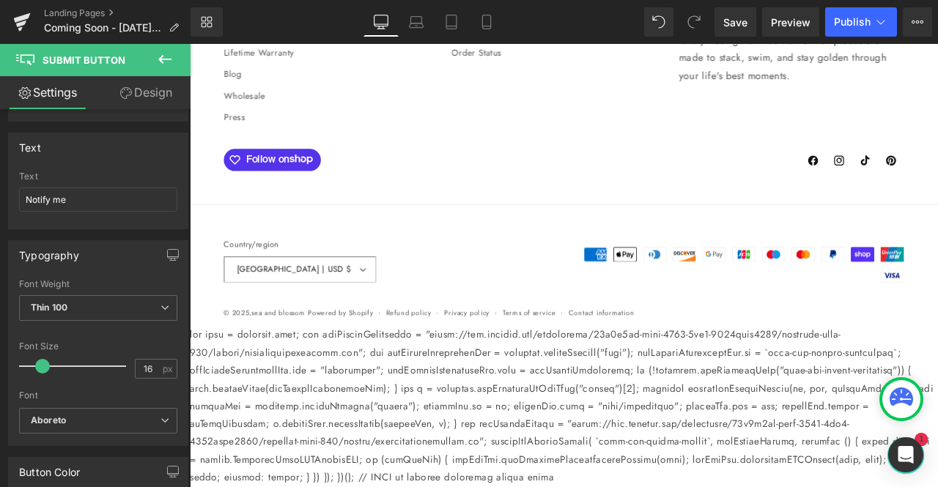
click at [113, 273] on div "Typography Thin 100 Semi Thin 200 Light 300 Regular 400 Medium 500 Semi Bold 60…" at bounding box center [98, 343] width 180 height 206
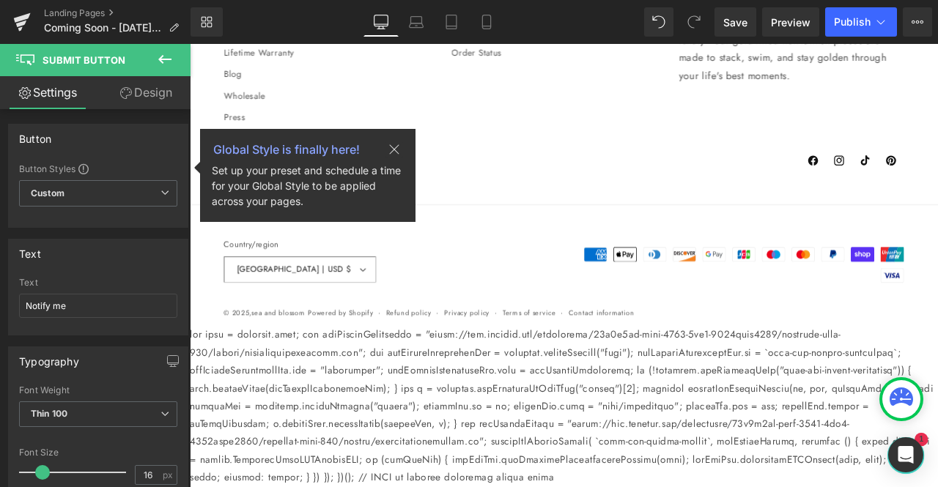
scroll to position [1, 0]
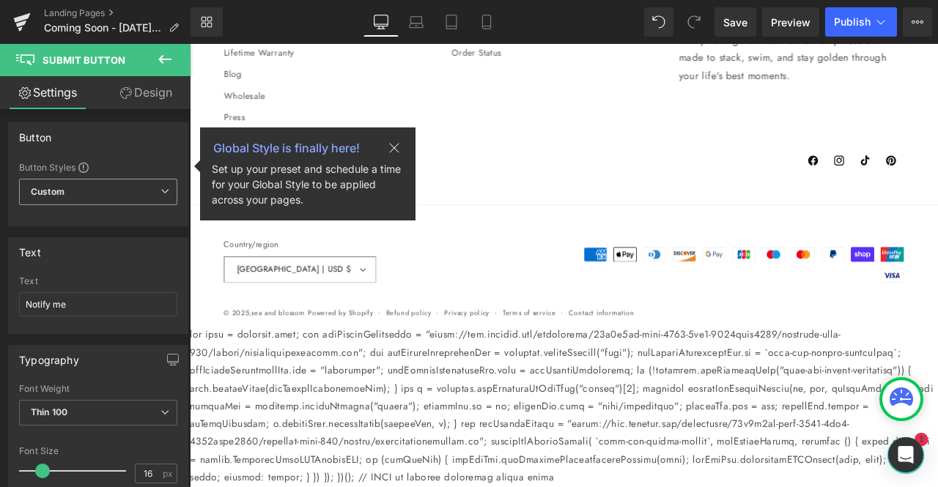
click at [112, 189] on span "Custom Setup Global Style" at bounding box center [98, 192] width 158 height 26
click at [104, 168] on div "Button Styles" at bounding box center [98, 167] width 158 height 12
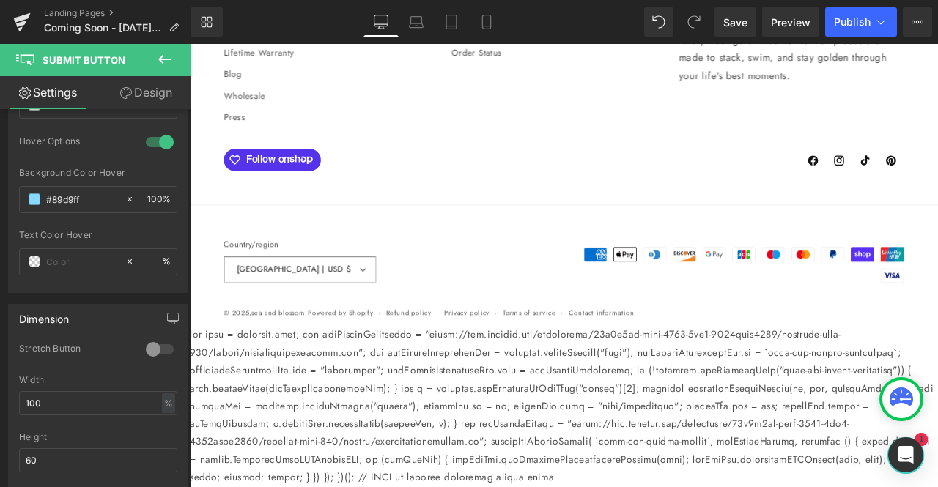
scroll to position [592, 0]
click at [736, 29] on span "Save" at bounding box center [735, 22] width 24 height 15
